Goal: Entertainment & Leisure: Consume media (video, audio)

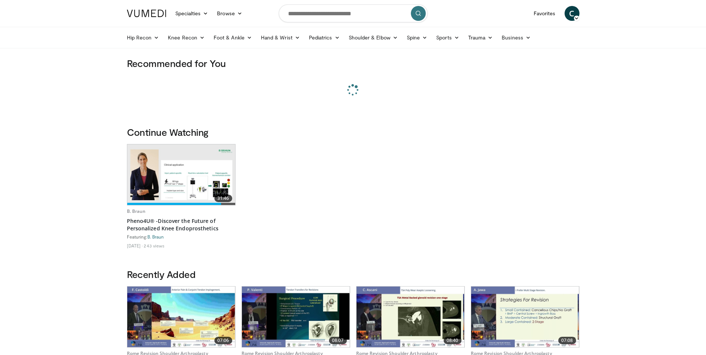
click at [177, 175] on img at bounding box center [181, 175] width 108 height 60
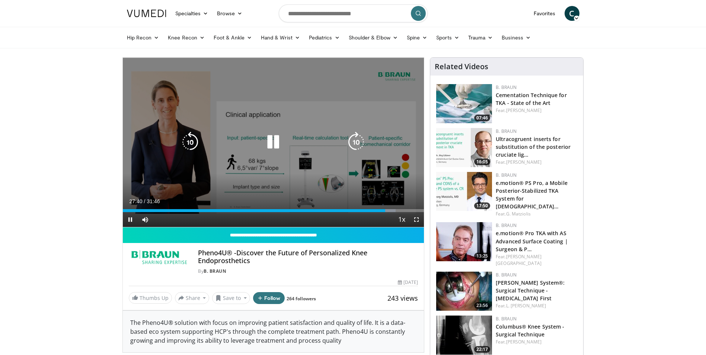
click at [274, 144] on icon "Video Player" at bounding box center [273, 142] width 21 height 21
